Goal: Information Seeking & Learning: Learn about a topic

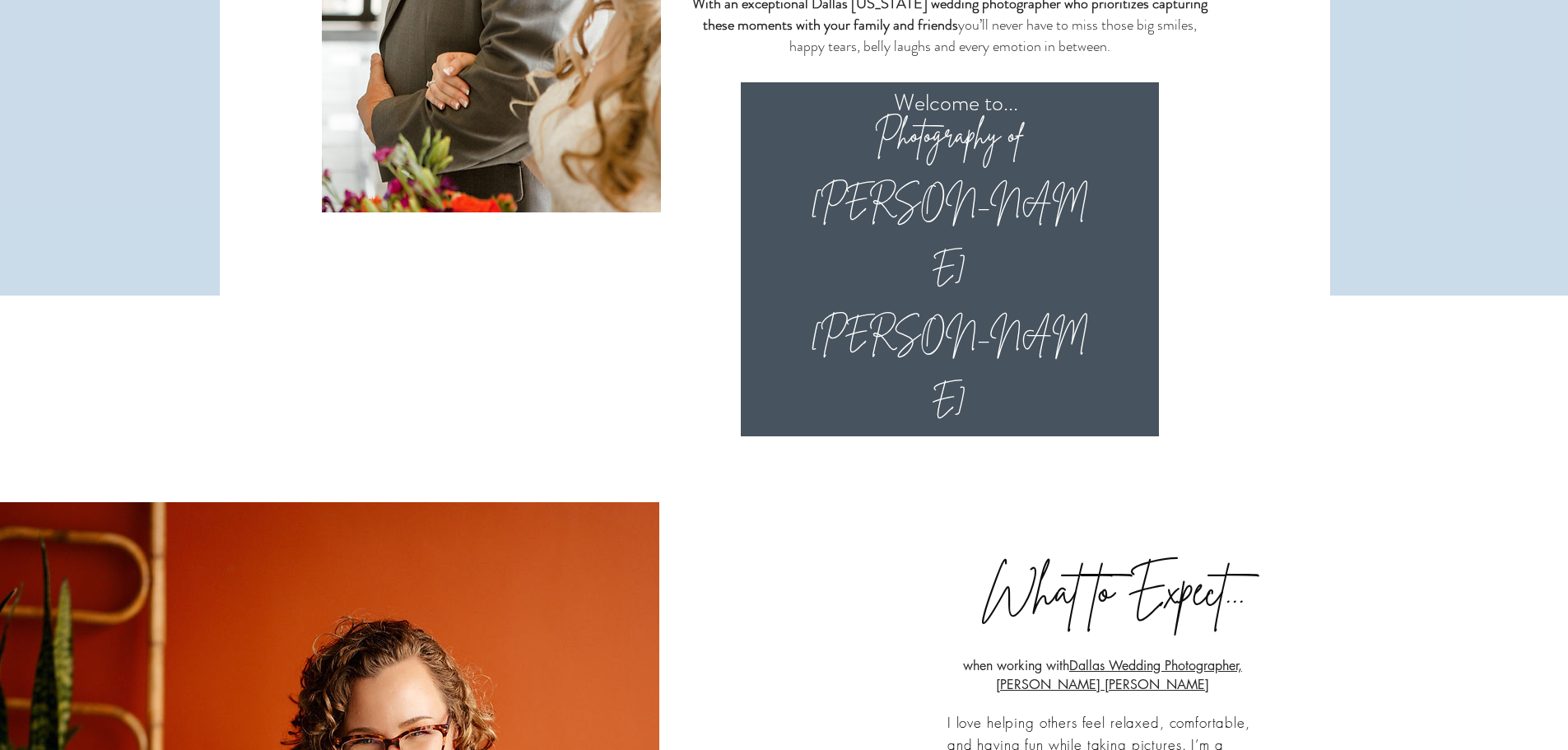
scroll to position [1728, 0]
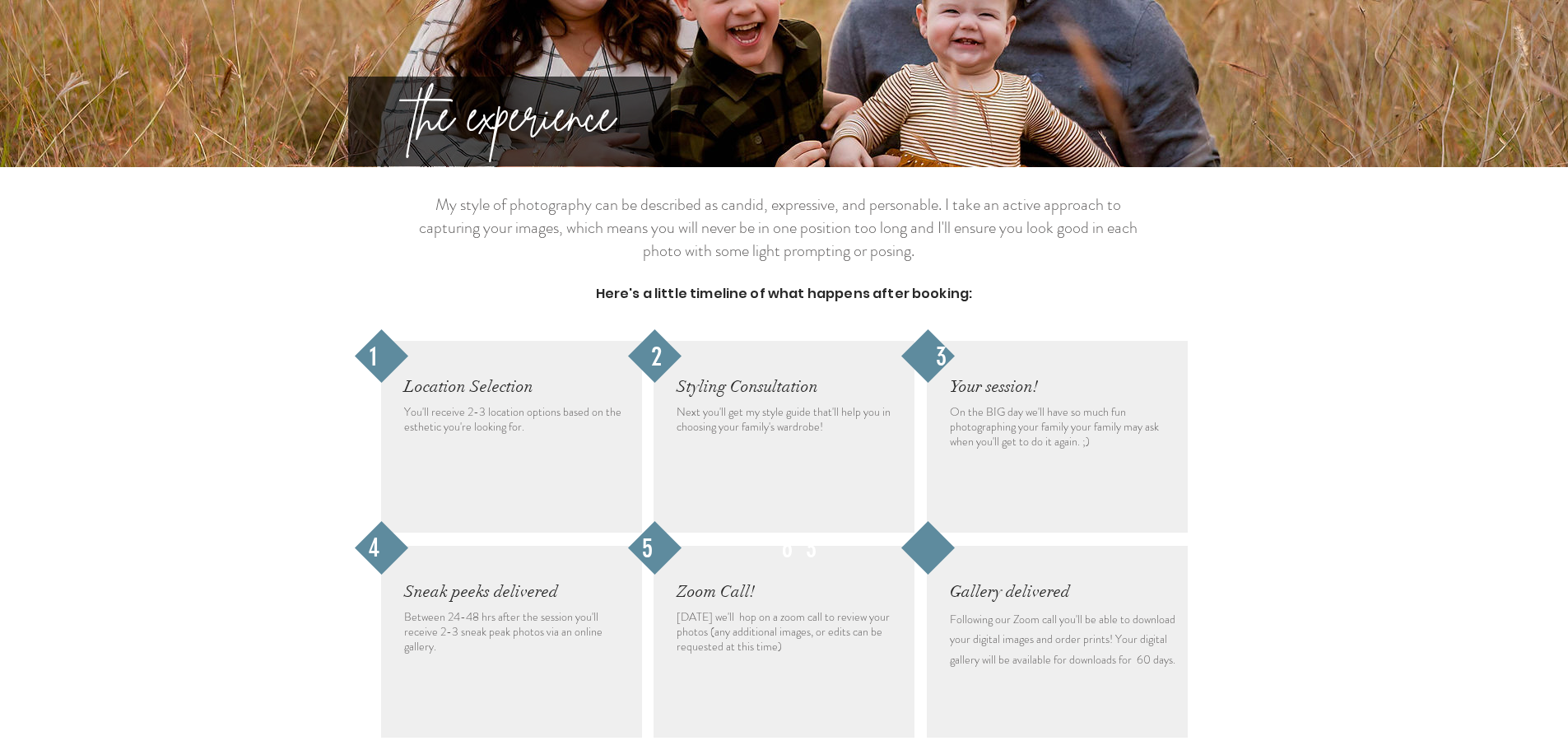
scroll to position [1728, 0]
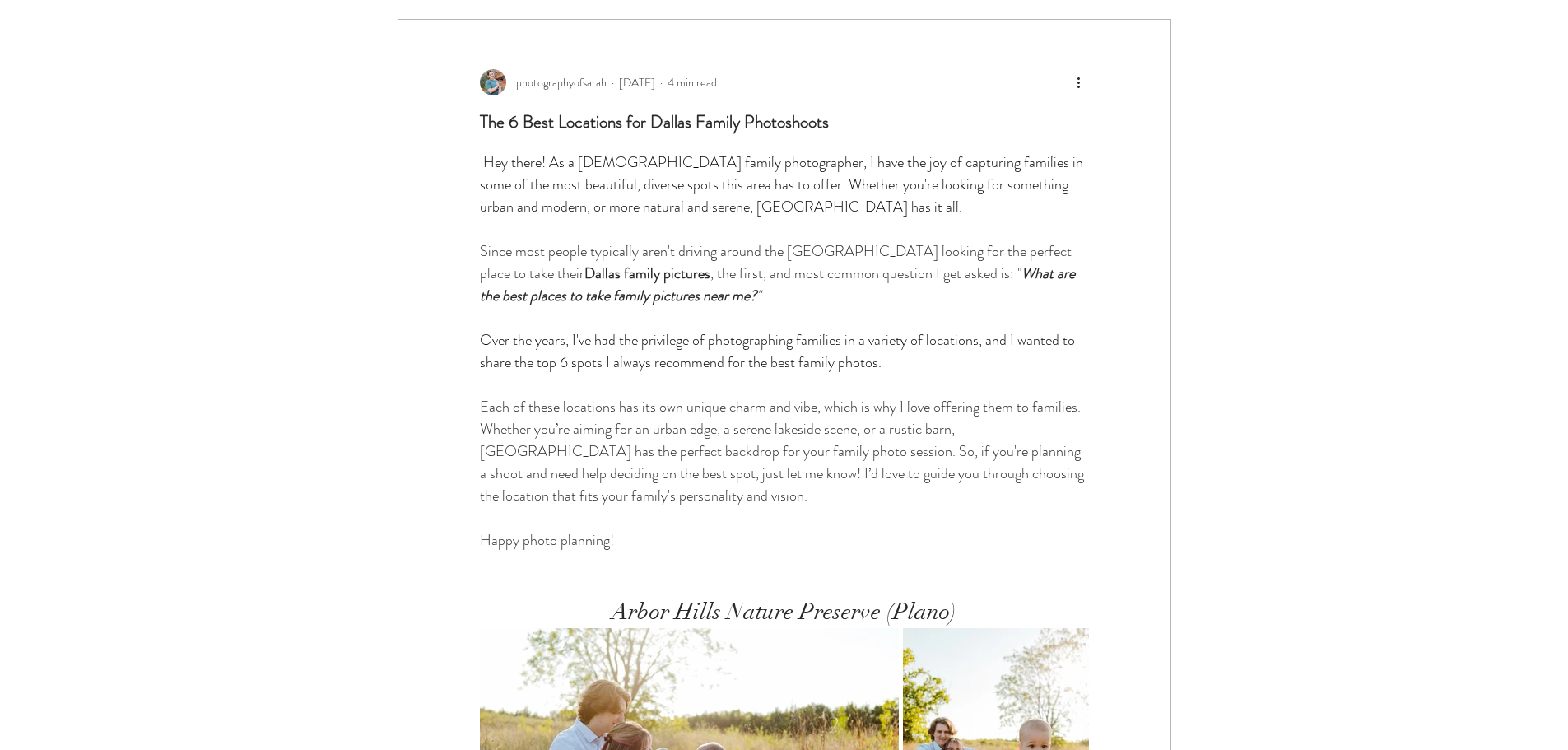
scroll to position [247, 0]
